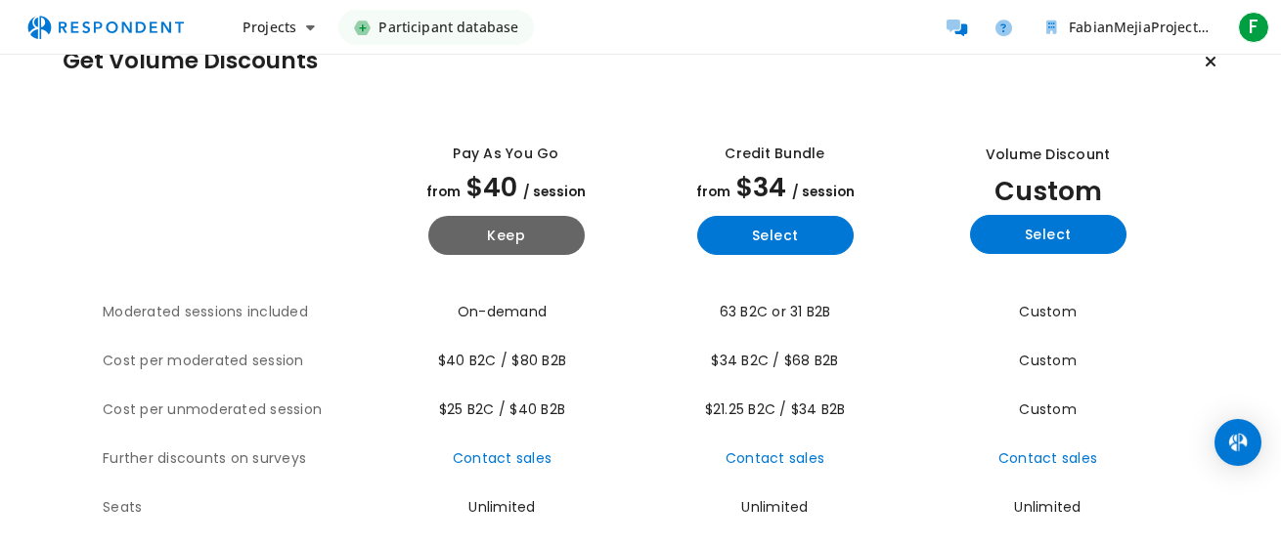
scroll to position [45, 0]
click at [148, 22] on img "Main navigation" at bounding box center [106, 27] width 180 height 37
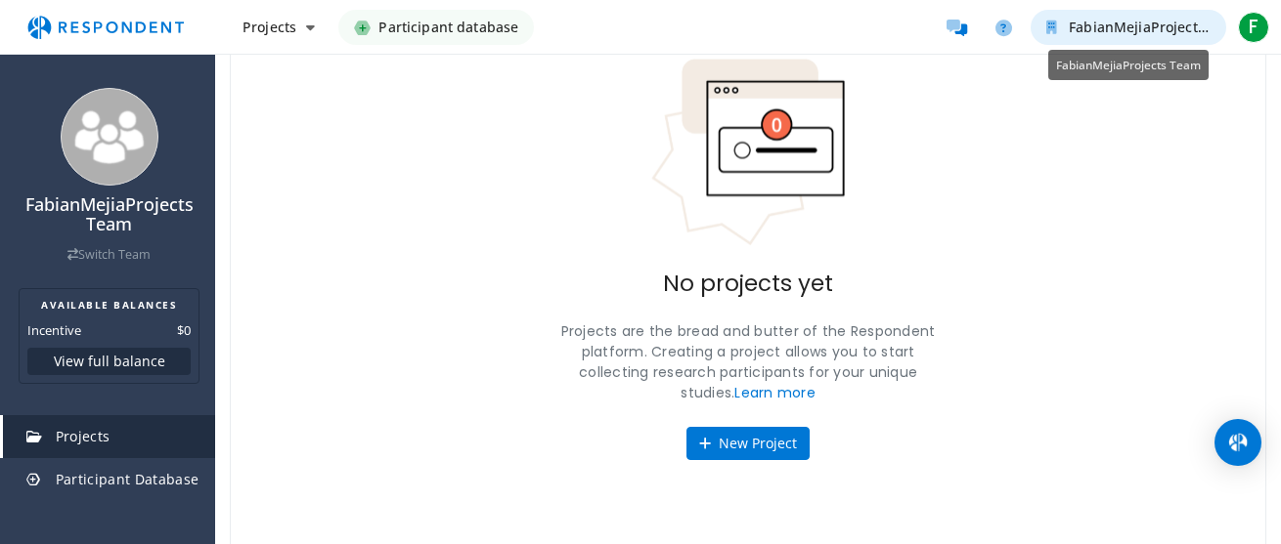
click at [1108, 32] on span "FabianMejiaProjects Team" at bounding box center [1156, 27] width 176 height 19
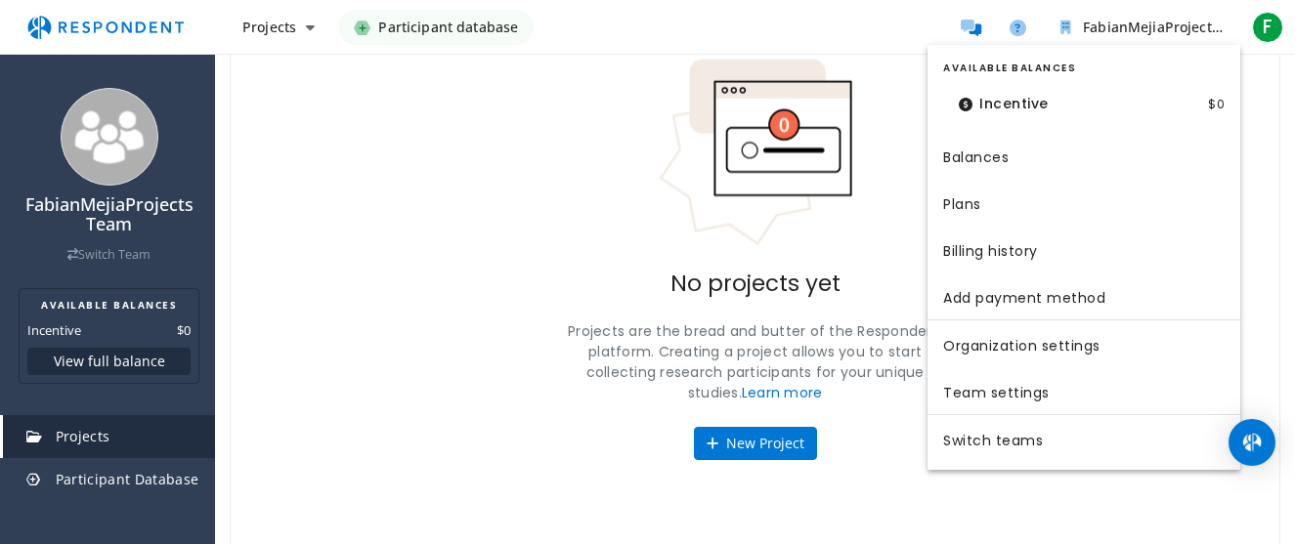
click at [563, 258] on md-backdrop at bounding box center [647, 347] width 1295 height 695
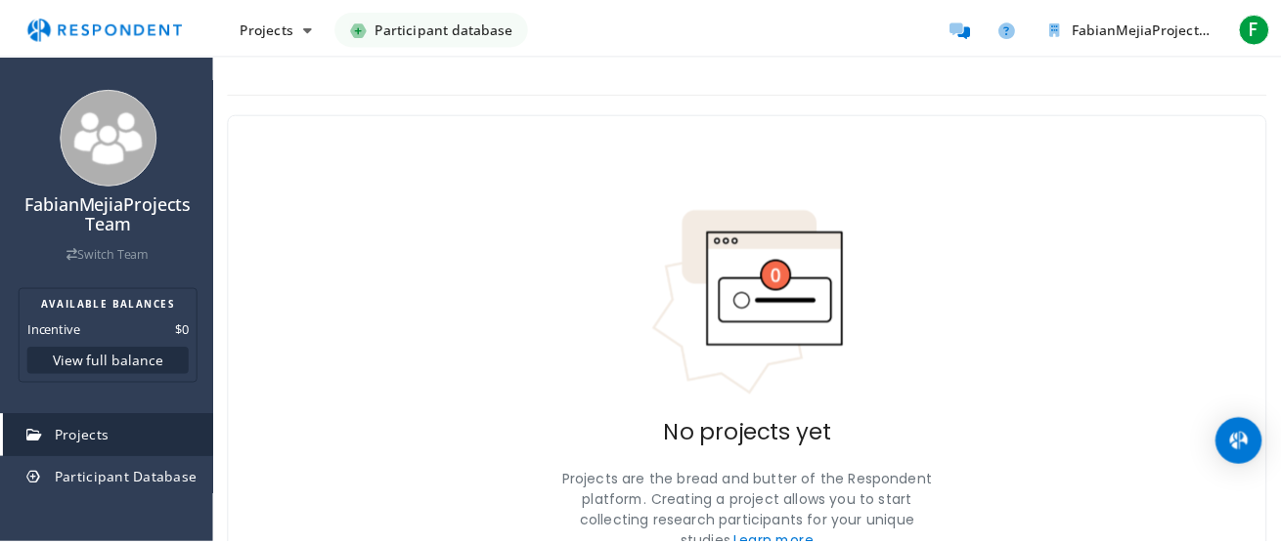
scroll to position [151, 0]
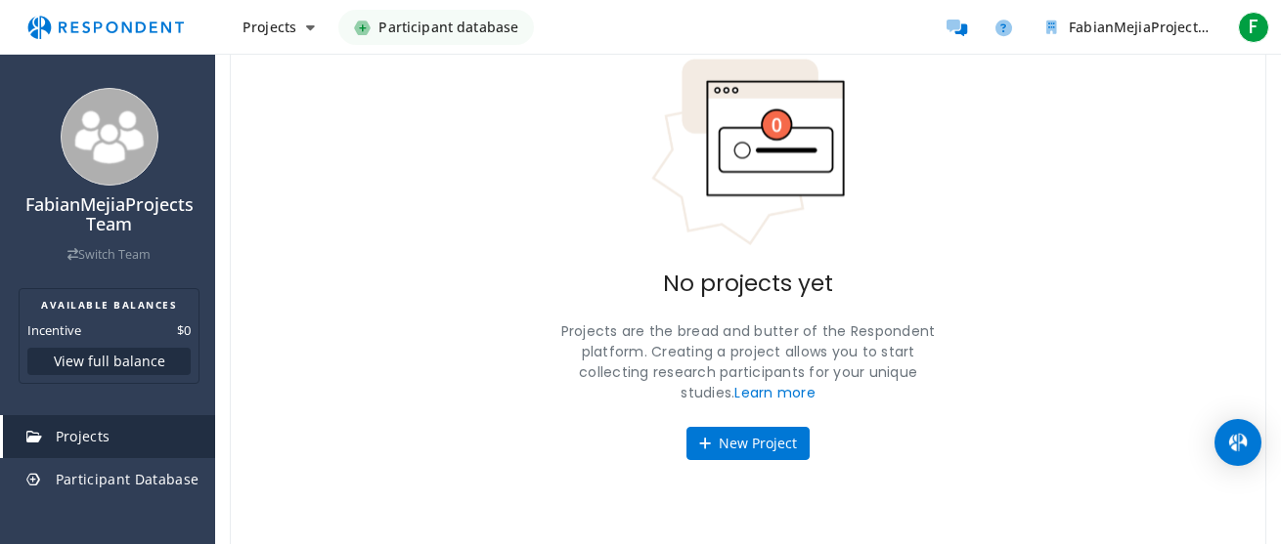
click at [79, 31] on img "Main navigation" at bounding box center [106, 27] width 180 height 37
